Goal: Task Accomplishment & Management: Manage account settings

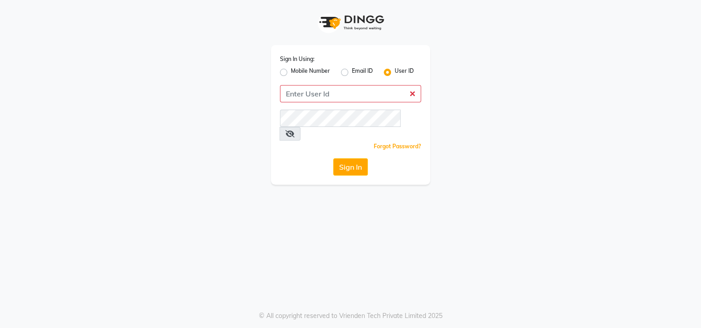
click at [453, 254] on div "Sign In Using: Mobile Number Email ID User ID Remember me Forgot Password? Sign…" at bounding box center [350, 164] width 701 height 328
click at [305, 94] on input "Username" at bounding box center [350, 93] width 141 height 17
click at [284, 77] on div "Mobile Number" at bounding box center [305, 72] width 50 height 11
click at [291, 76] on label "Mobile Number" at bounding box center [310, 72] width 39 height 11
click at [291, 73] on input "Mobile Number" at bounding box center [294, 70] width 6 height 6
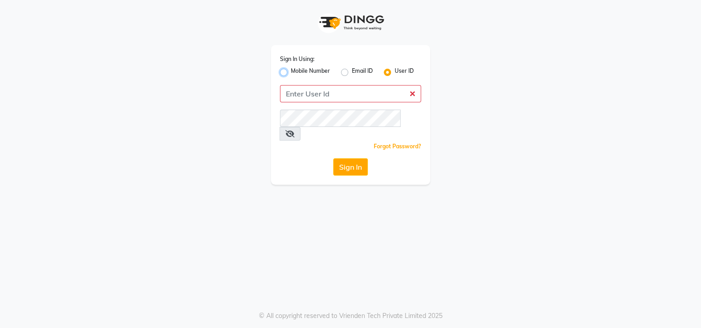
radio input "true"
radio input "false"
click at [329, 92] on input "Username" at bounding box center [366, 93] width 111 height 17
type input "7227877708"
click at [295, 130] on icon at bounding box center [290, 133] width 9 height 7
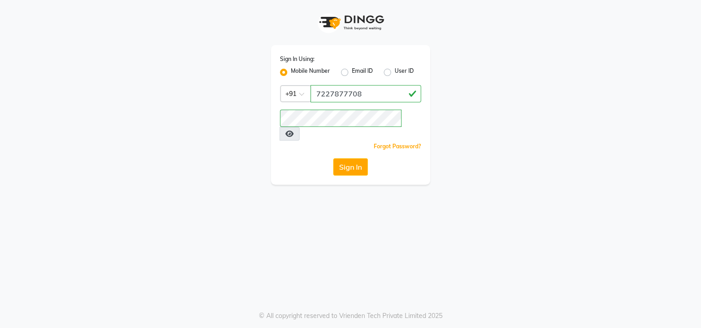
click at [294, 130] on icon at bounding box center [290, 133] width 8 height 7
click at [295, 130] on icon at bounding box center [290, 133] width 9 height 7
click at [349, 159] on button "Sign In" at bounding box center [350, 167] width 35 height 17
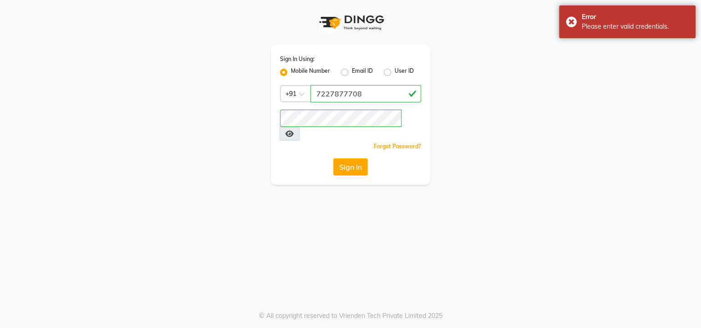
click at [395, 72] on label "User ID" at bounding box center [404, 72] width 19 height 11
click at [395, 72] on input "User ID" at bounding box center [398, 70] width 6 height 6
radio input "true"
radio input "false"
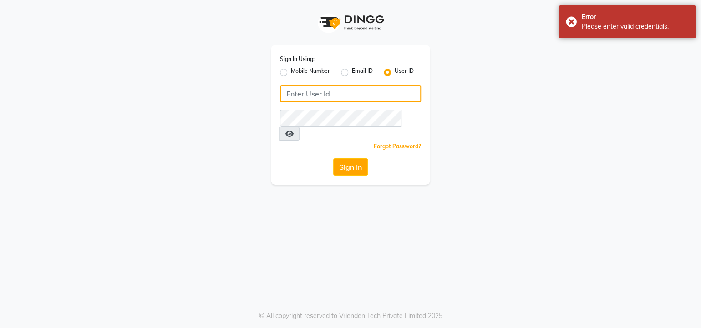
click at [325, 99] on input "Username" at bounding box center [350, 93] width 141 height 17
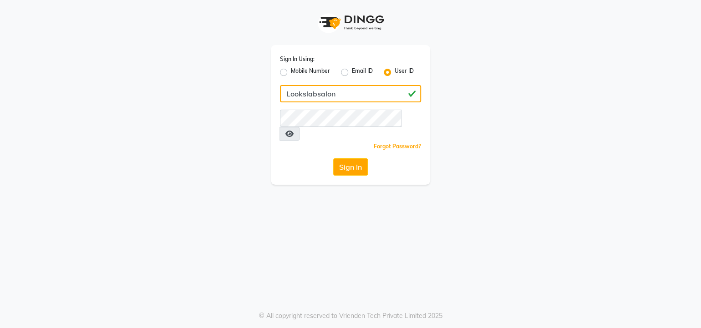
type input "Lookslabsalon"
click at [340, 159] on button "Sign In" at bounding box center [350, 167] width 35 height 17
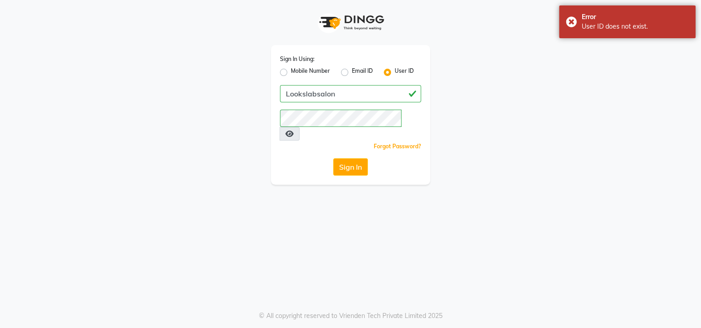
click at [301, 72] on label "Mobile Number" at bounding box center [310, 72] width 39 height 11
click at [297, 72] on input "Mobile Number" at bounding box center [294, 70] width 6 height 6
radio input "true"
radio input "false"
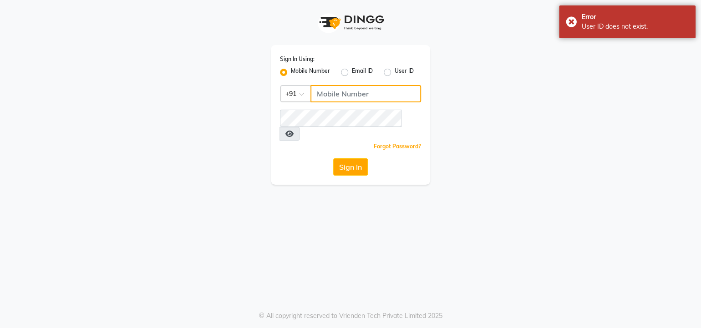
click at [326, 99] on input "Username" at bounding box center [366, 93] width 111 height 17
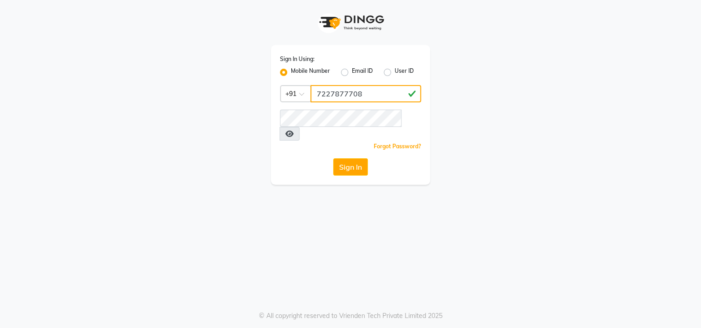
type input "7227877708"
click at [395, 74] on label "User ID" at bounding box center [404, 72] width 19 height 11
click at [395, 73] on input "User ID" at bounding box center [398, 70] width 6 height 6
radio input "true"
radio input "false"
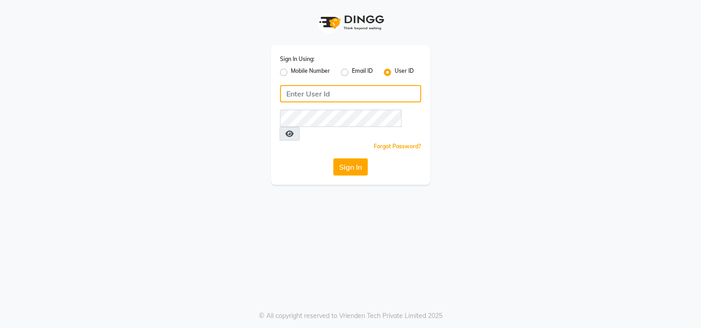
click at [338, 89] on input "Username" at bounding box center [350, 93] width 141 height 17
type input ";"
type input "LooksLab"
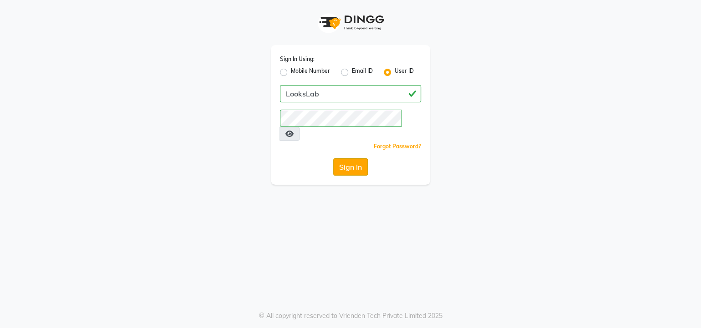
click at [340, 159] on button "Sign In" at bounding box center [350, 167] width 35 height 17
type input "l"
type input "LooksLab"
click at [353, 159] on button "Sign In" at bounding box center [350, 167] width 35 height 17
click at [295, 130] on icon at bounding box center [290, 133] width 9 height 7
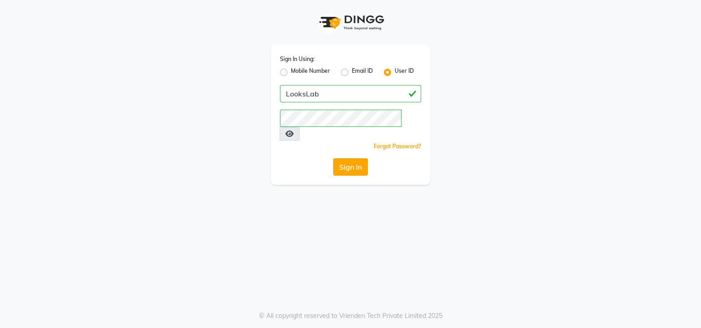
click at [339, 159] on button "Sign In" at bounding box center [350, 167] width 35 height 17
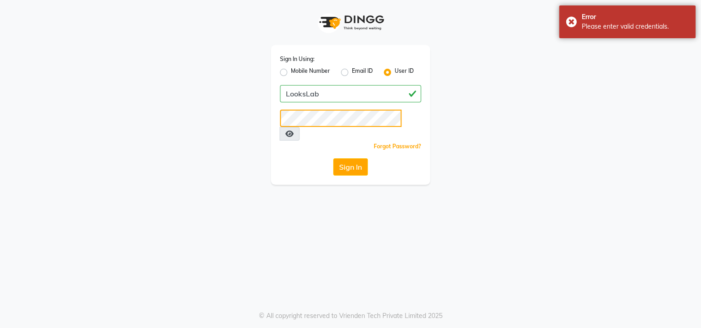
click at [333, 159] on button "Sign In" at bounding box center [350, 167] width 35 height 17
click at [355, 159] on button "Sign In" at bounding box center [350, 167] width 35 height 17
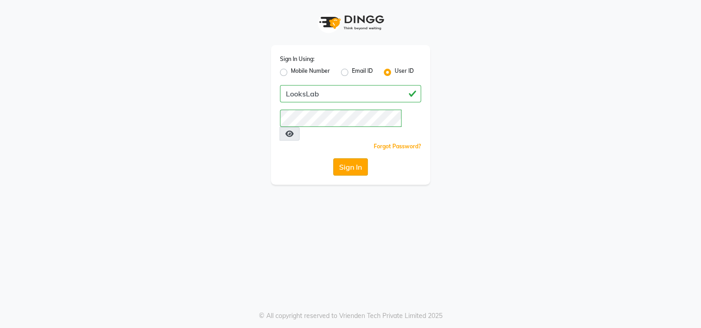
click at [355, 159] on button "Sign In" at bounding box center [350, 167] width 35 height 17
click at [349, 159] on button "Sign In" at bounding box center [350, 167] width 35 height 17
